Goal: Book appointment/travel/reservation

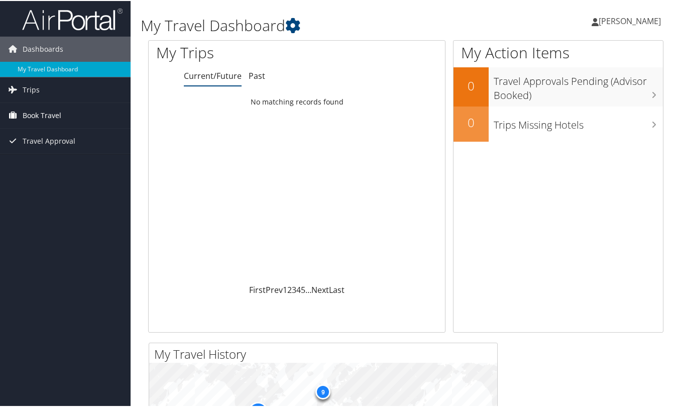
click at [28, 113] on span "Book Travel" at bounding box center [42, 114] width 39 height 25
click at [22, 150] on link "Book/Manage Online Trips" at bounding box center [65, 149] width 131 height 15
click at [25, 116] on span "Book Travel" at bounding box center [42, 114] width 39 height 25
click at [24, 146] on link "Book/Manage Online Trips" at bounding box center [65, 149] width 131 height 15
